Goal: Check status: Check status

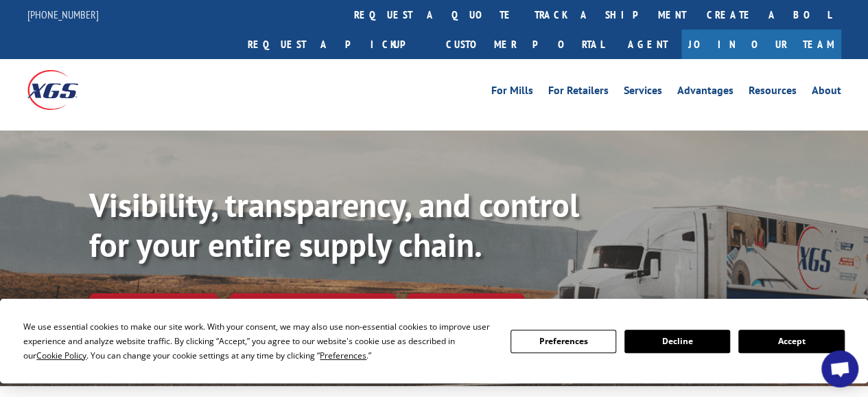
click at [759, 345] on button "Accept" at bounding box center [791, 340] width 106 height 23
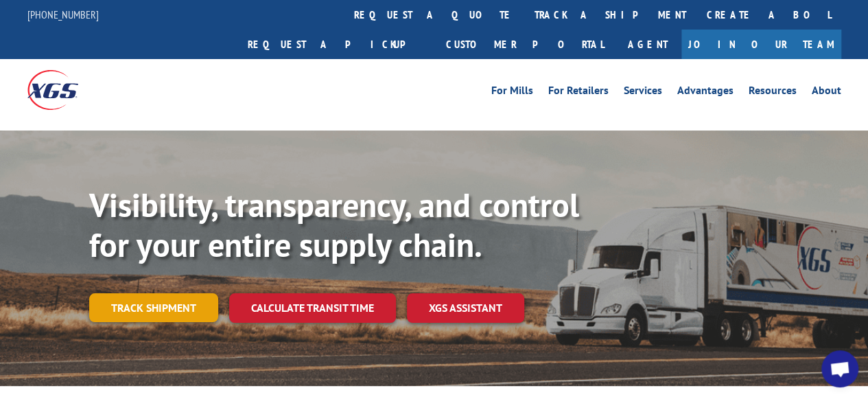
click at [186, 293] on link "Track shipment" at bounding box center [153, 307] width 129 height 29
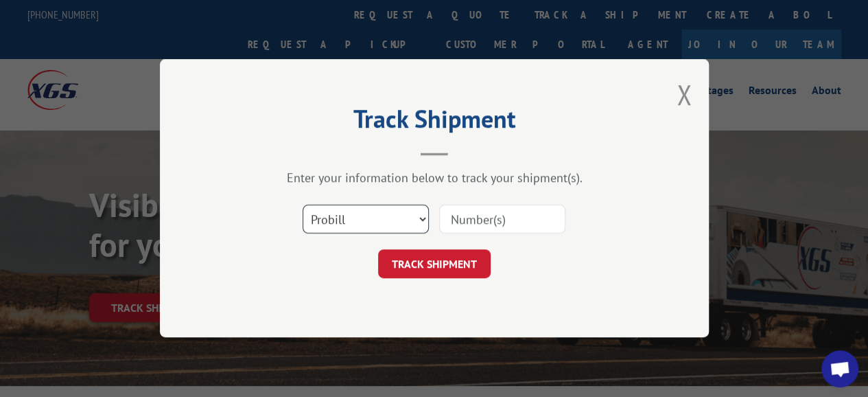
click at [423, 219] on select "Select category... Probill BOL PO" at bounding box center [366, 219] width 126 height 29
select select "bol"
click at [303, 205] on select "Select category... Probill BOL PO" at bounding box center [366, 219] width 126 height 29
click at [469, 217] on input at bounding box center [502, 219] width 126 height 29
type input "2851647"
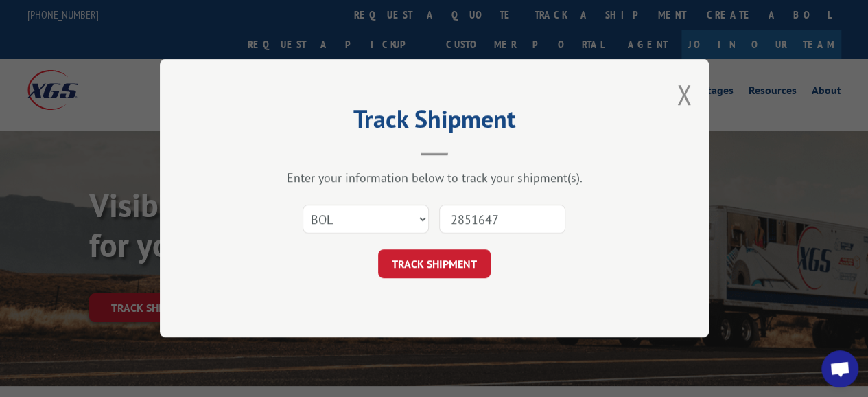
click button "TRACK SHIPMENT" at bounding box center [434, 264] width 113 height 29
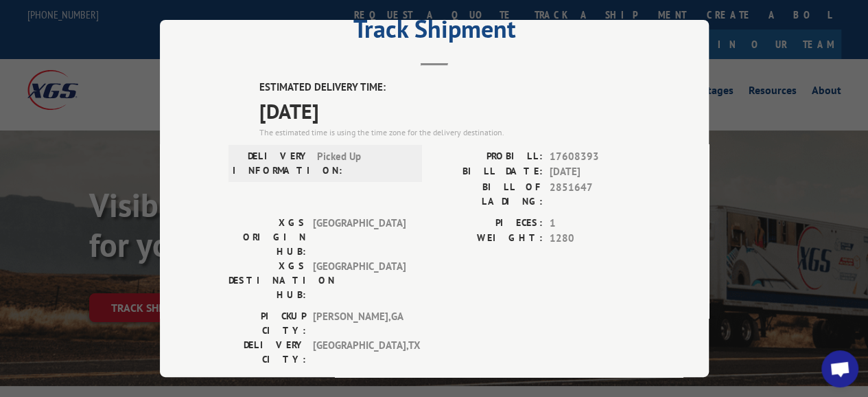
scroll to position [137, 0]
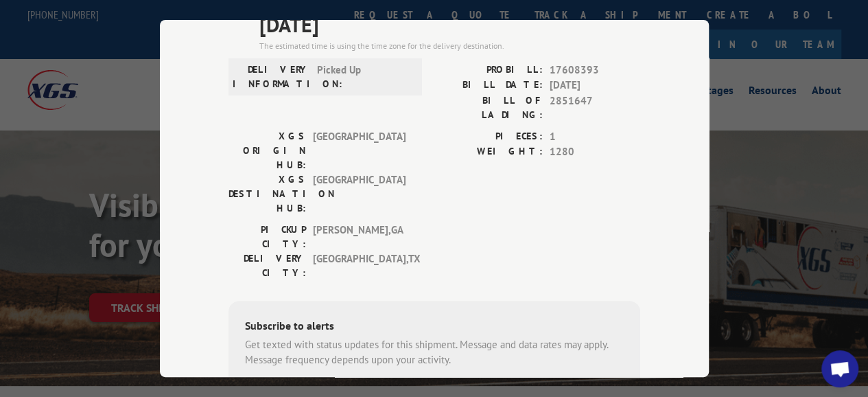
click at [328, 386] on input "+1 (___) ___-____" at bounding box center [315, 400] width 130 height 29
type input "[PHONE_NUMBER]"
click at [423, 386] on button "SUBSCRIBE" at bounding box center [432, 400] width 80 height 29
